Goal: Transaction & Acquisition: Purchase product/service

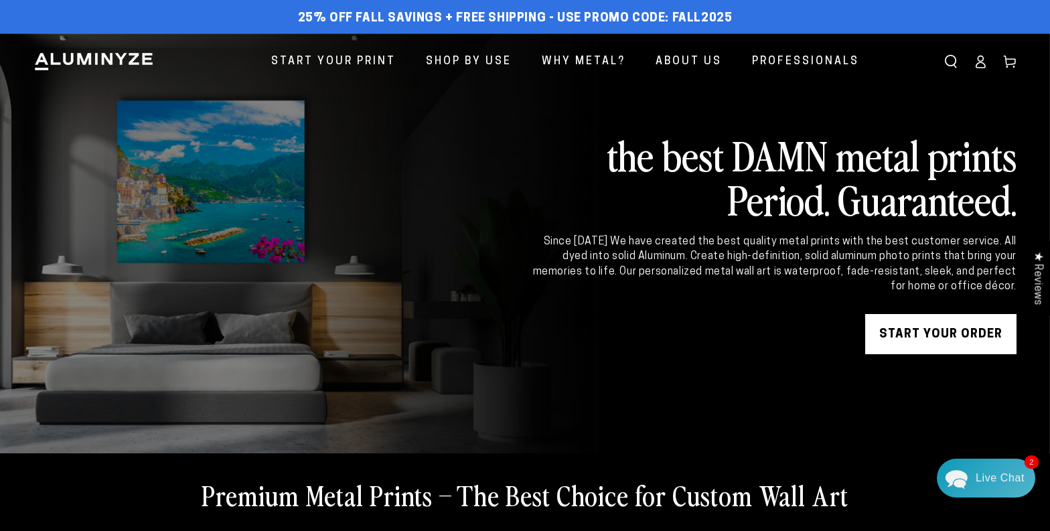
click at [915, 335] on link "START YOUR Order" at bounding box center [940, 334] width 151 height 40
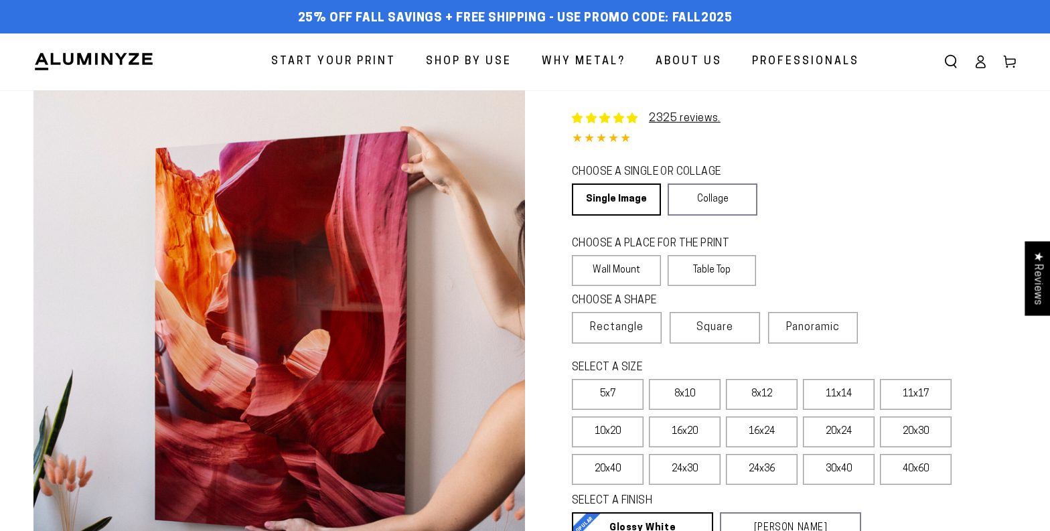
select select "**********"
click at [634, 203] on link "Single Image" at bounding box center [615, 199] width 87 height 32
click at [634, 268] on label "Wall Mount" at bounding box center [616, 270] width 89 height 31
click at [817, 331] on span "Panoramic" at bounding box center [813, 327] width 54 height 11
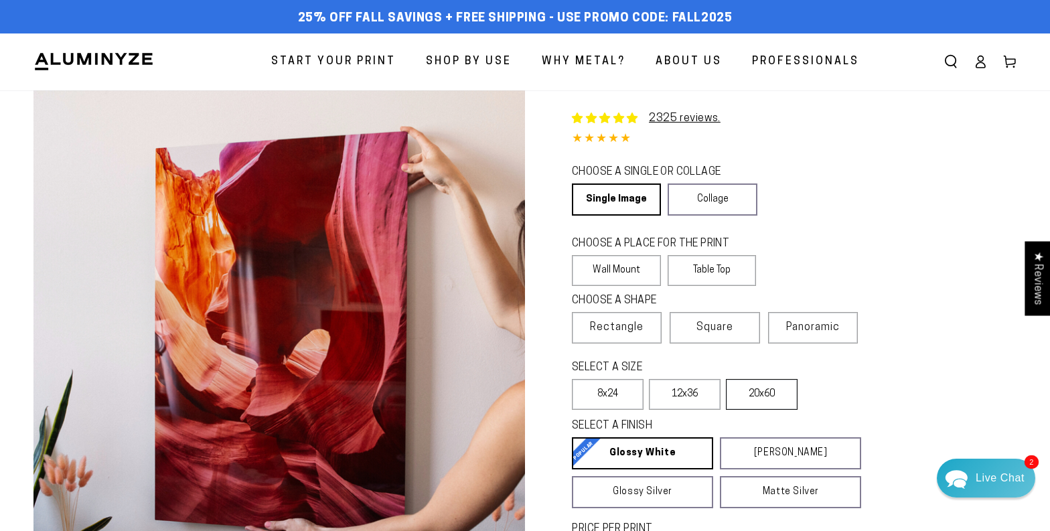
click at [786, 400] on div "Close dialog Get 35% Off + Free Shipping on Your First Order! Plus, enjoy early…" at bounding box center [525, 265] width 1050 height 531
click at [772, 396] on label "20x60" at bounding box center [762, 394] width 72 height 31
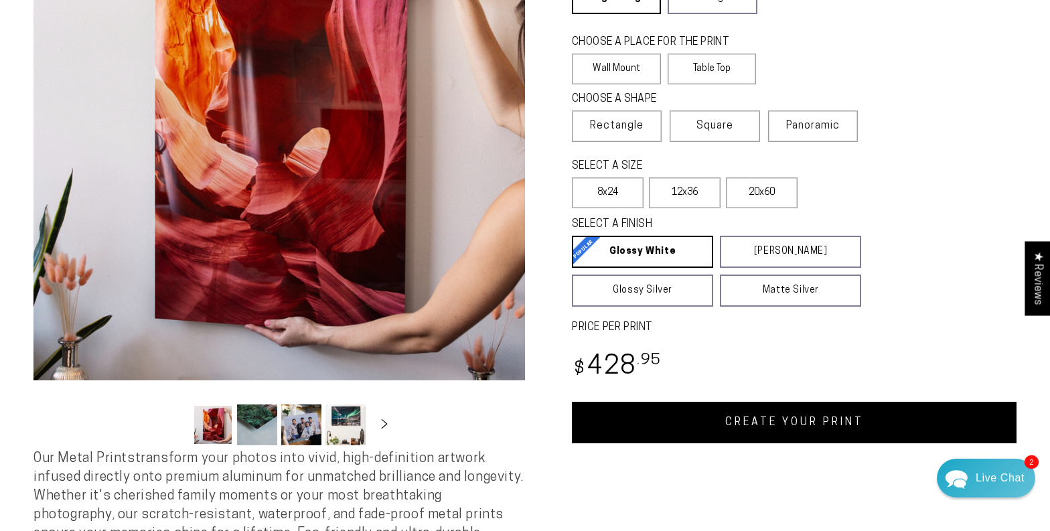
scroll to position [206, 0]
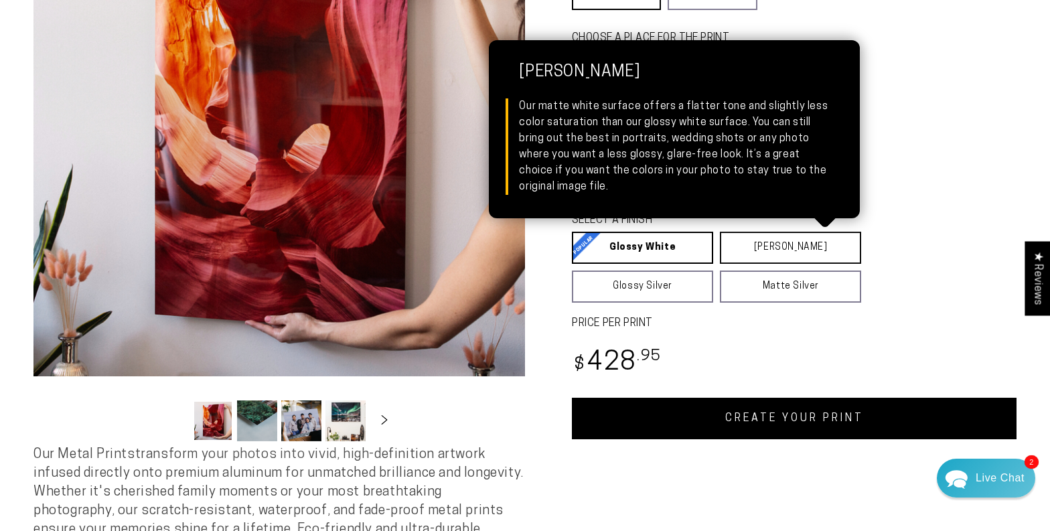
click at [811, 250] on link "[PERSON_NAME] Matte White Our matte white surface offers a flatter tone and sli…" at bounding box center [790, 248] width 141 height 32
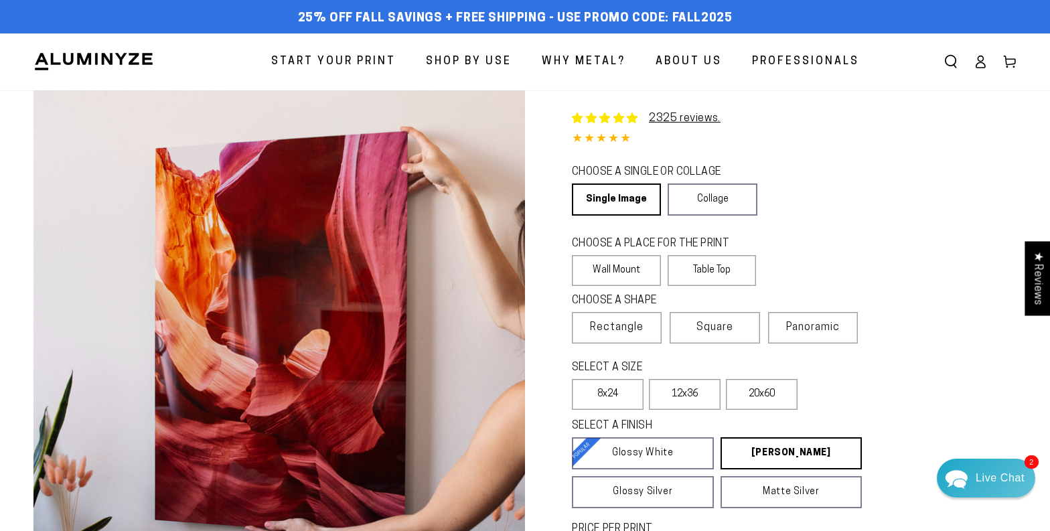
scroll to position [0, 0]
click at [979, 63] on icon at bounding box center [980, 65] width 9 height 5
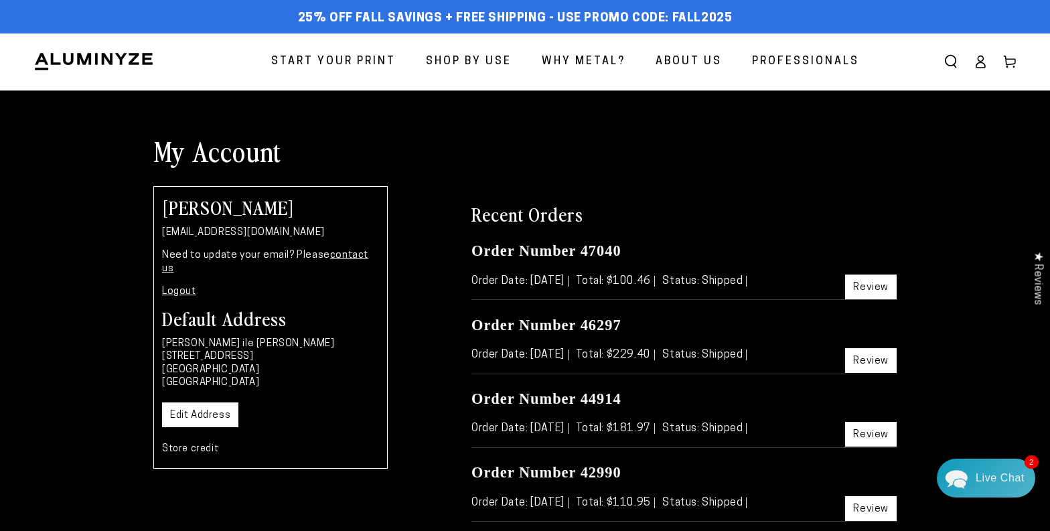
click at [979, 66] on icon at bounding box center [979, 61] width 13 height 13
click at [981, 57] on icon at bounding box center [979, 61] width 13 height 13
click at [979, 70] on link "Account" at bounding box center [979, 61] width 29 height 29
click at [355, 60] on span "Start Your Print" at bounding box center [333, 61] width 125 height 19
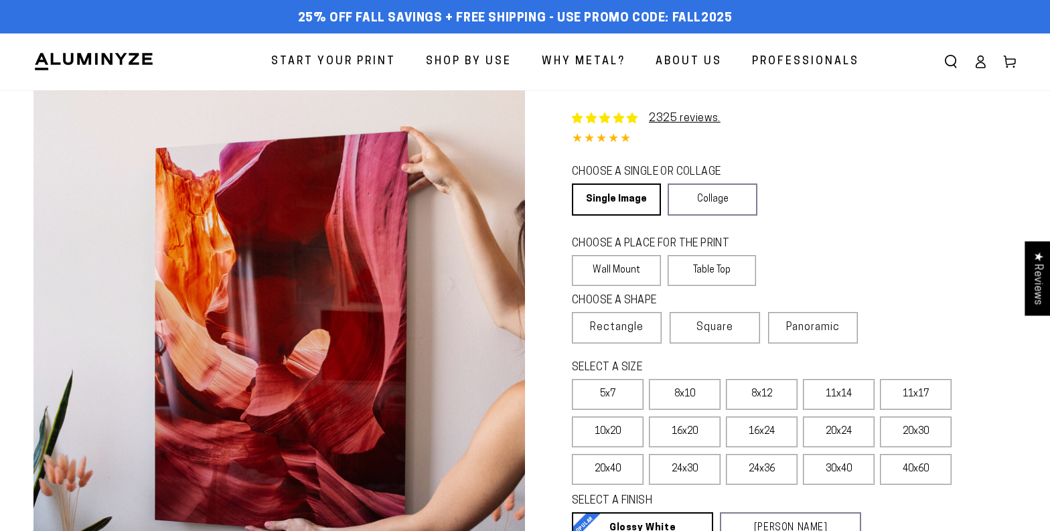
select select "**********"
click at [823, 333] on label "Panoramic" at bounding box center [813, 327] width 90 height 31
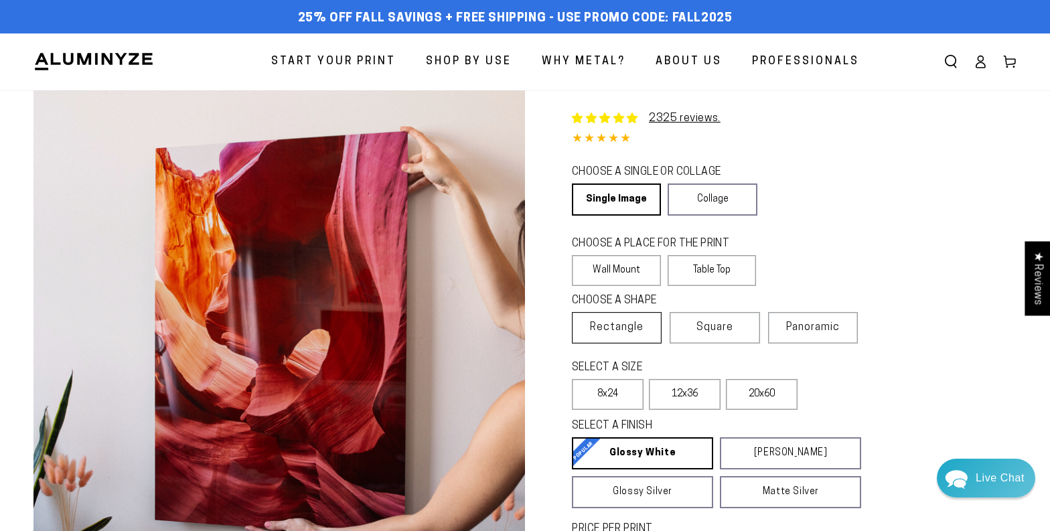
click at [633, 325] on span "Rectangle" at bounding box center [617, 327] width 54 height 16
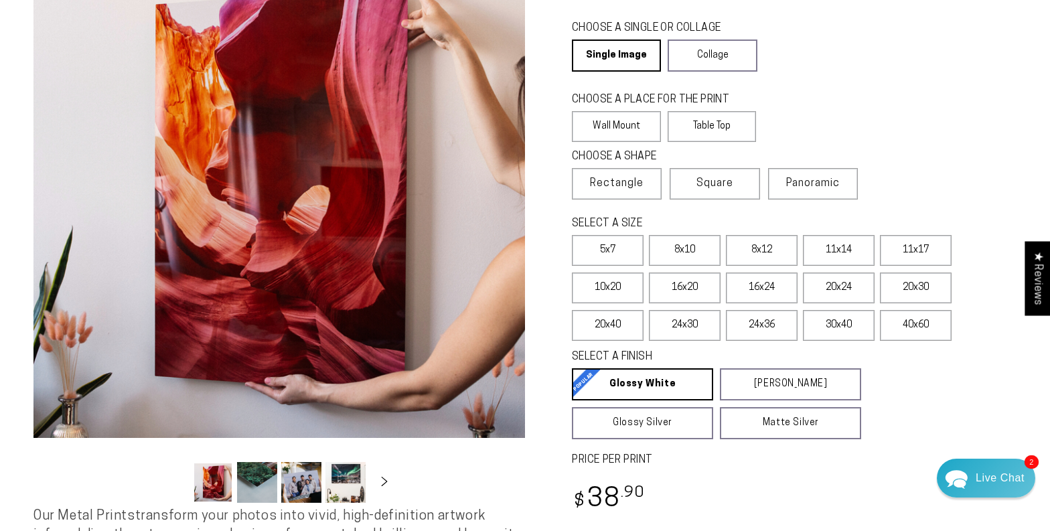
scroll to position [144, 0]
click at [924, 326] on label "40x60" at bounding box center [916, 325] width 72 height 31
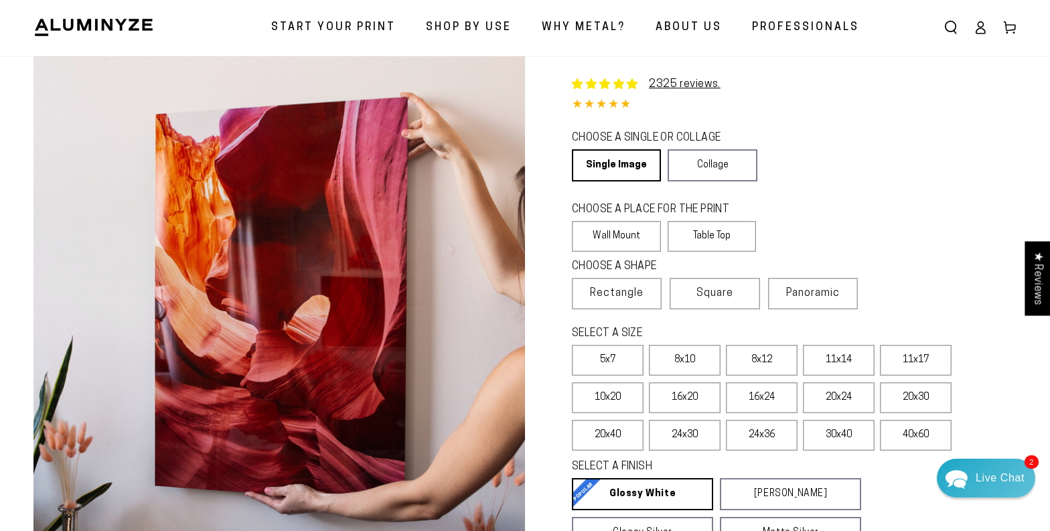
scroll to position [39, 0]
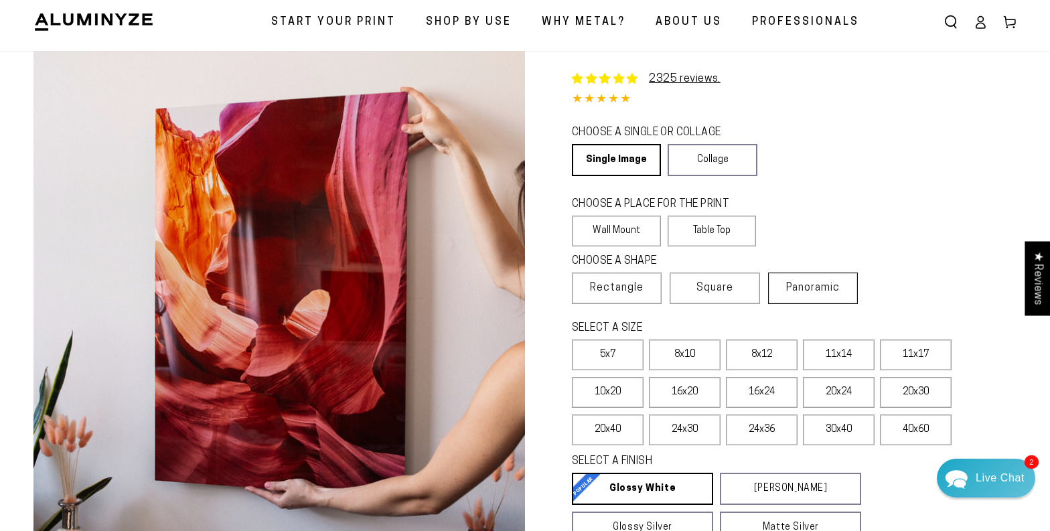
click at [811, 291] on span "Panoramic" at bounding box center [813, 287] width 54 height 11
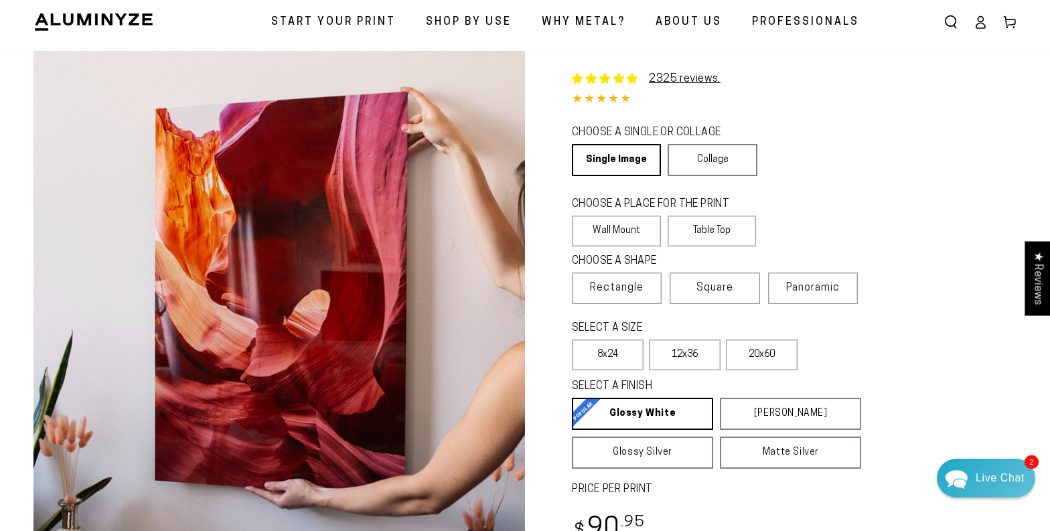
click at [827, 21] on span "Professionals" at bounding box center [805, 22] width 107 height 19
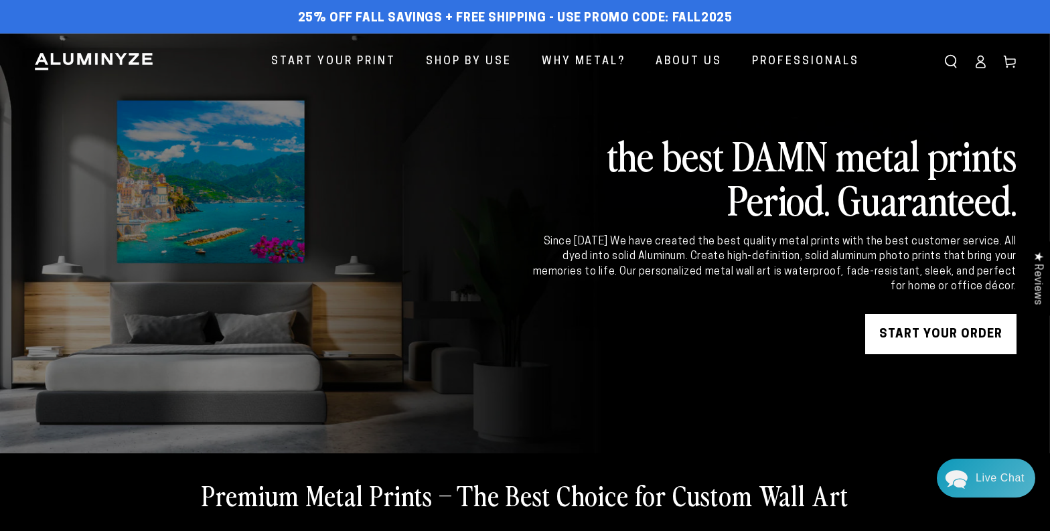
click at [983, 68] on icon at bounding box center [980, 65] width 9 height 5
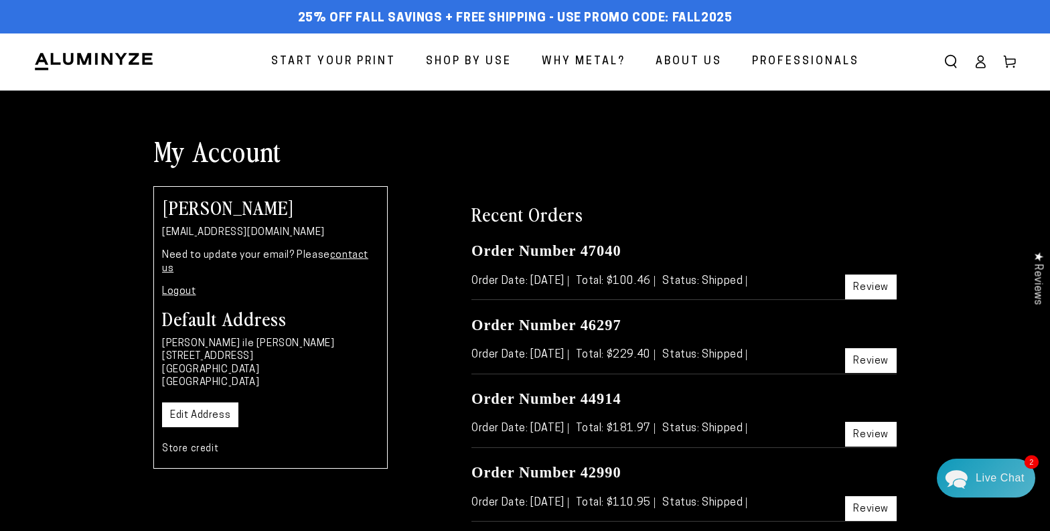
click at [369, 61] on span "Start Your Print" at bounding box center [333, 61] width 125 height 19
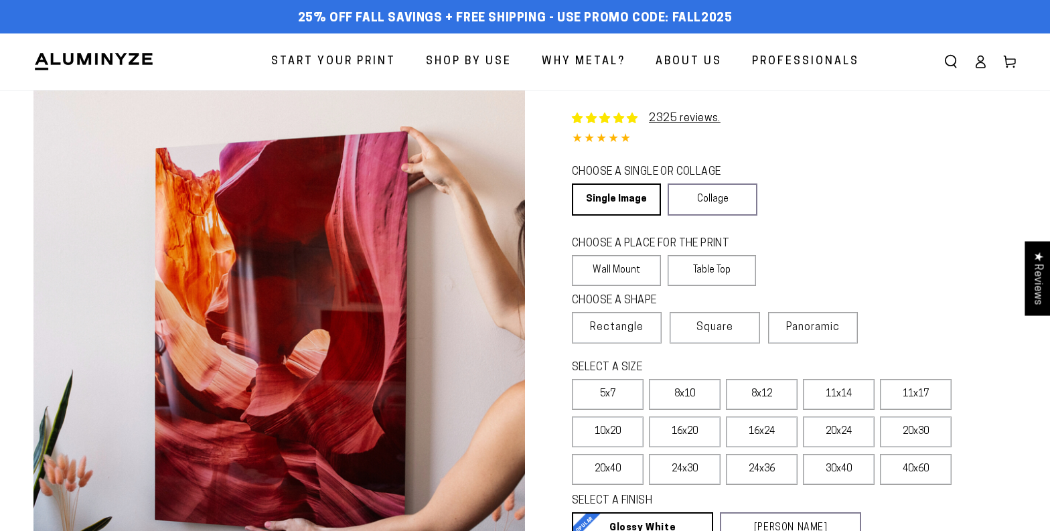
select select "**********"
click at [812, 330] on span "Panoramic" at bounding box center [813, 327] width 54 height 11
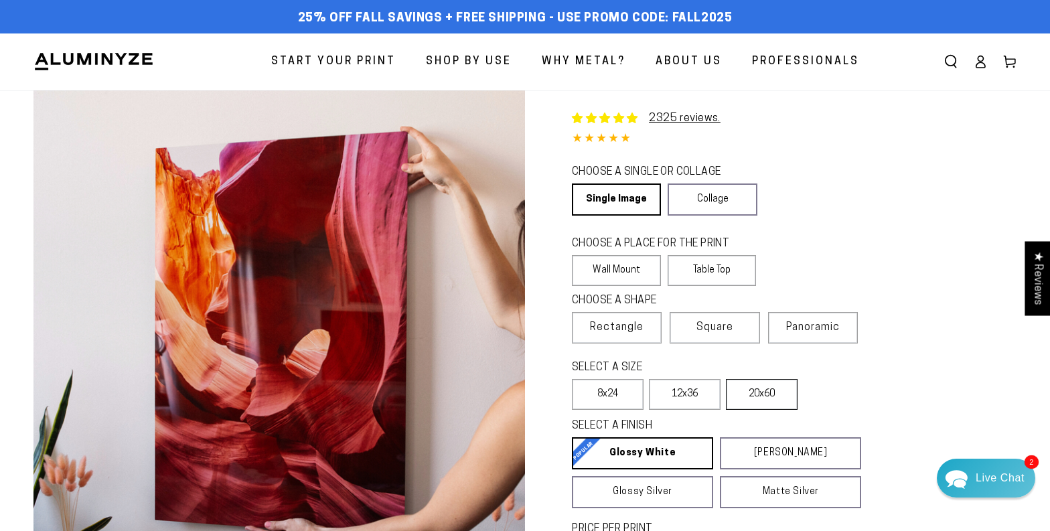
click at [782, 396] on label "20x60" at bounding box center [762, 394] width 72 height 31
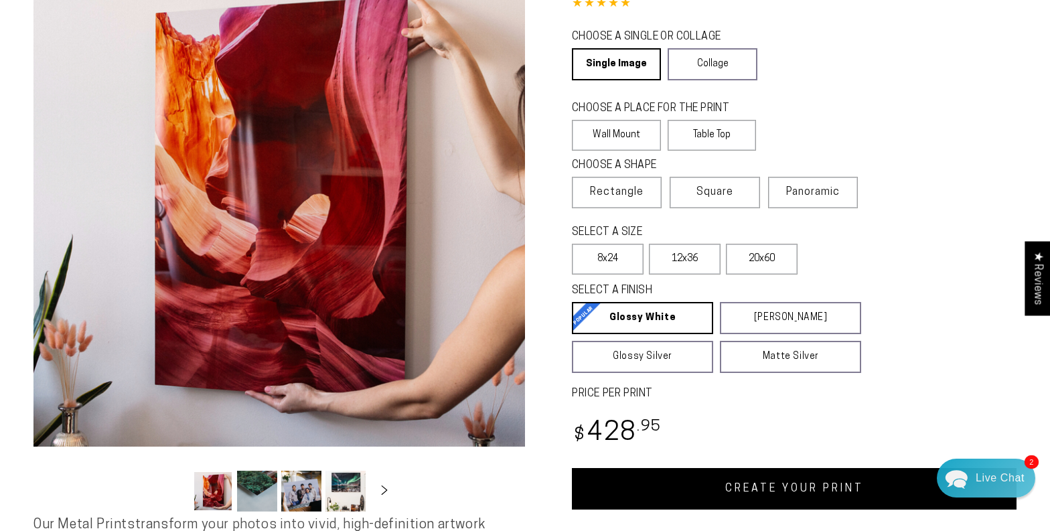
scroll to position [135, 0]
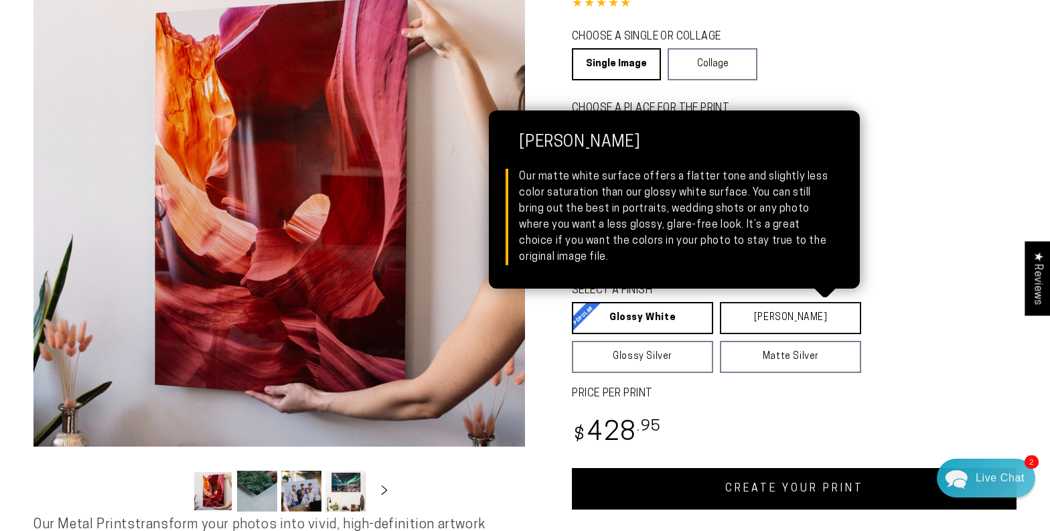
click at [785, 320] on link "Matte White Matte White Our matte white surface offers a flatter tone and sligh…" at bounding box center [790, 318] width 141 height 32
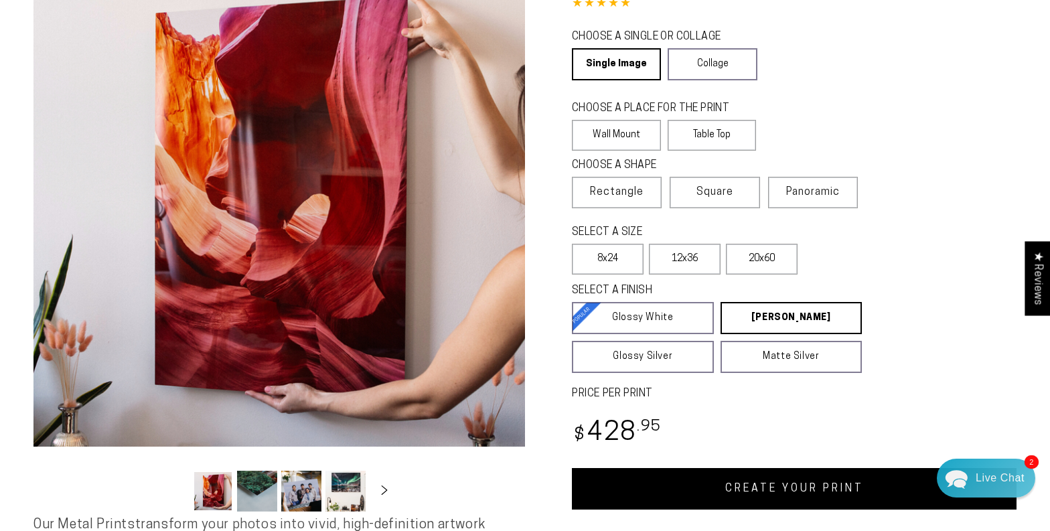
click at [774, 497] on link "CREATE YOUR PRINT" at bounding box center [794, 489] width 444 height 42
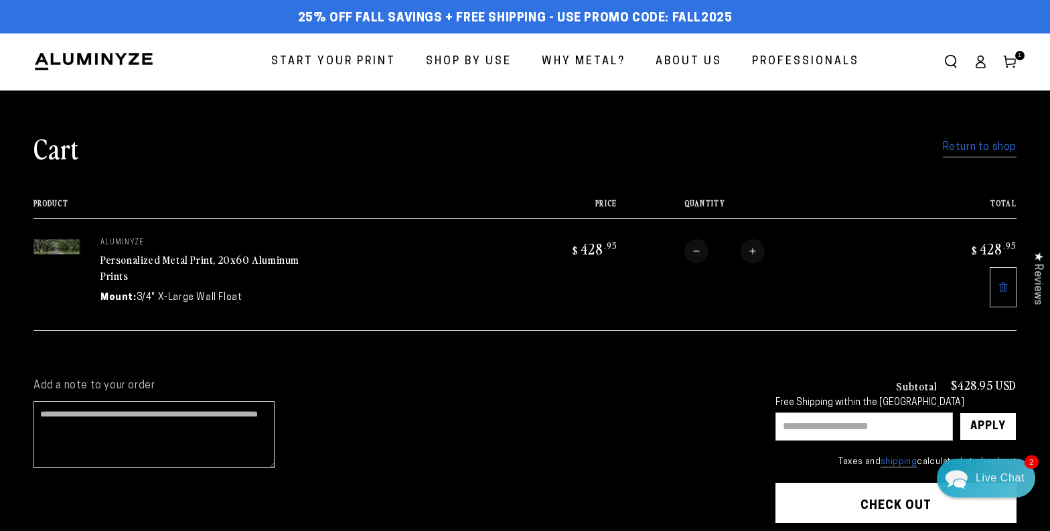
click at [977, 66] on icon at bounding box center [979, 61] width 13 height 13
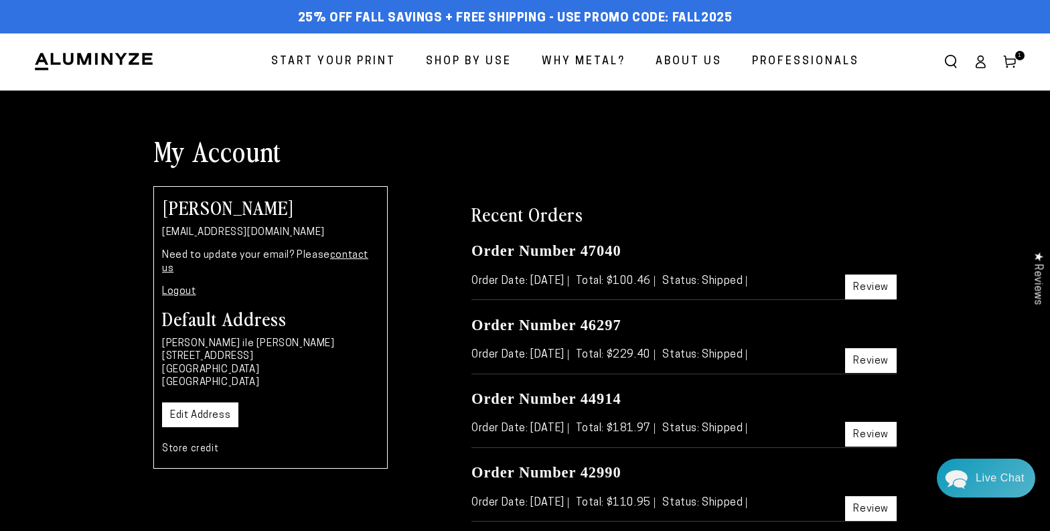
click at [758, 162] on h1 "My Account" at bounding box center [524, 150] width 743 height 35
click at [1011, 66] on icon at bounding box center [1009, 61] width 13 height 13
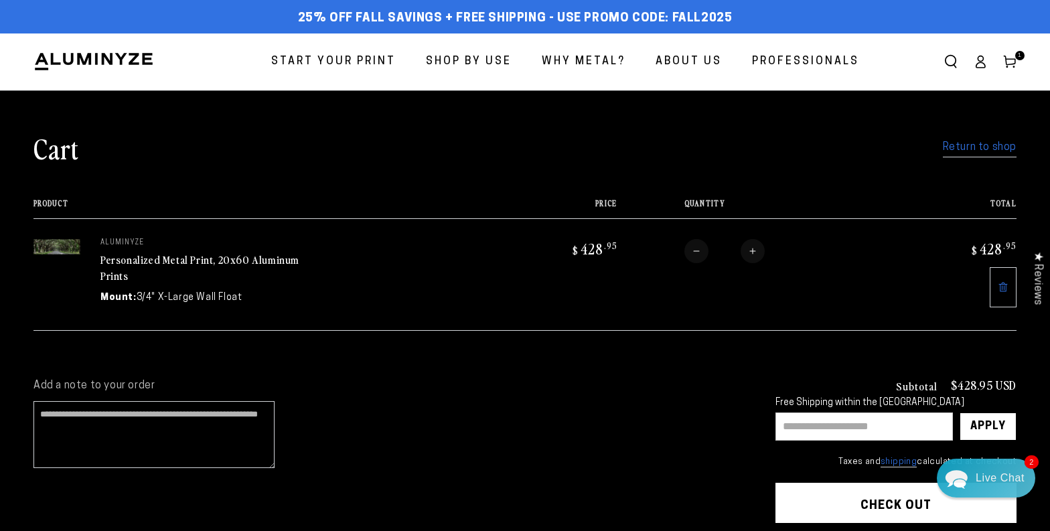
click at [799, 427] on input "text" at bounding box center [863, 426] width 177 height 28
type input "********"
click at [983, 424] on div "Apply" at bounding box center [987, 426] width 35 height 27
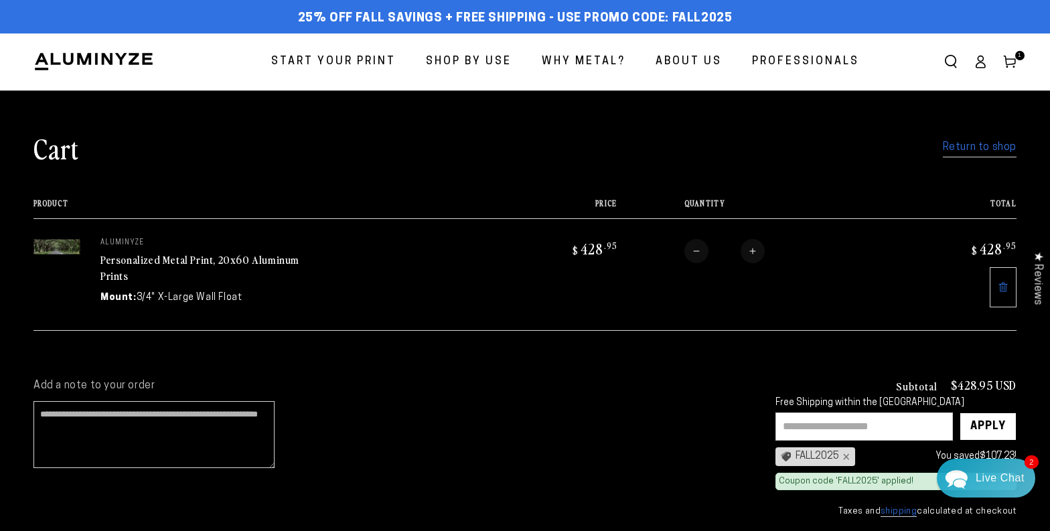
click at [602, 467] on cart-note "Add a note to your order" at bounding box center [390, 427] width 715 height 96
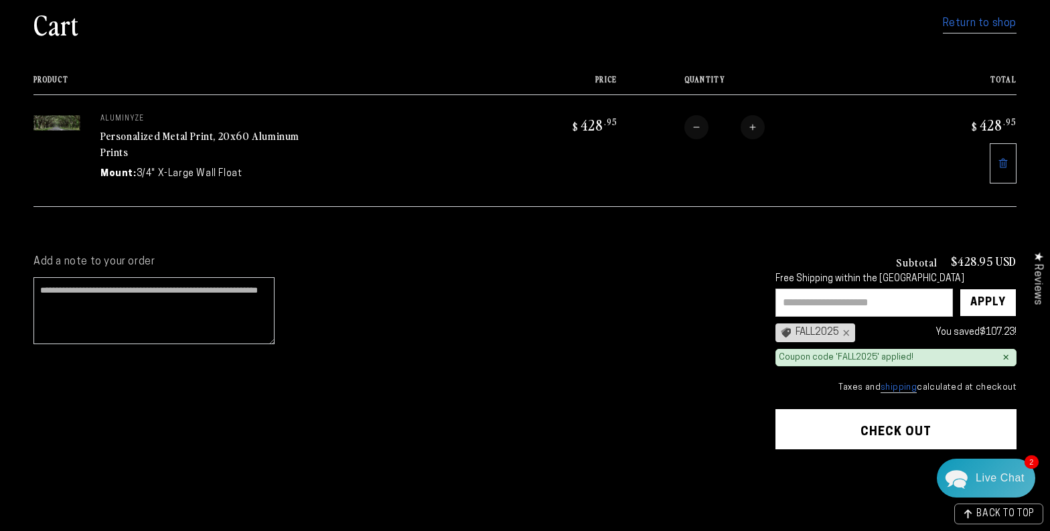
scroll to position [116, 0]
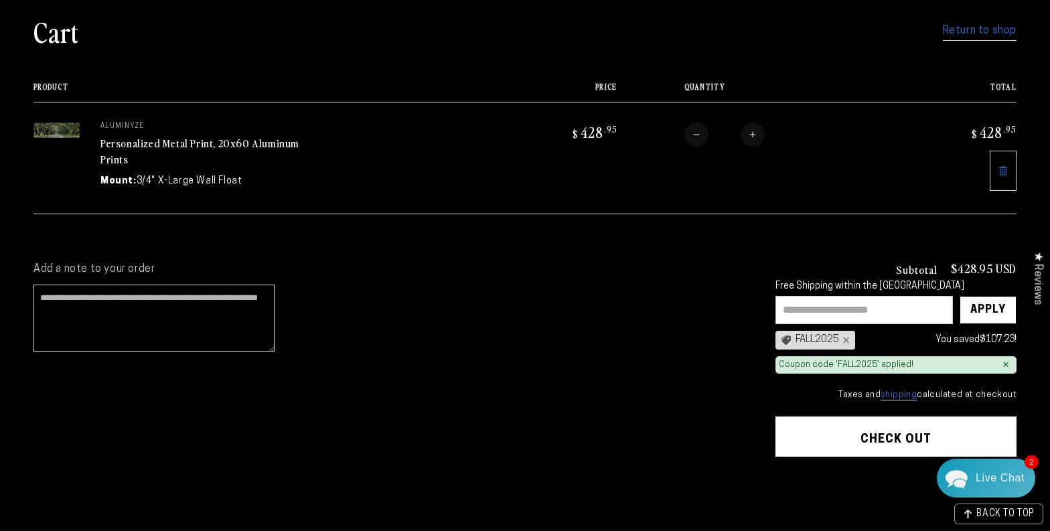
click at [898, 430] on button "Check out" at bounding box center [895, 436] width 241 height 40
